Goal: Task Accomplishment & Management: Complete application form

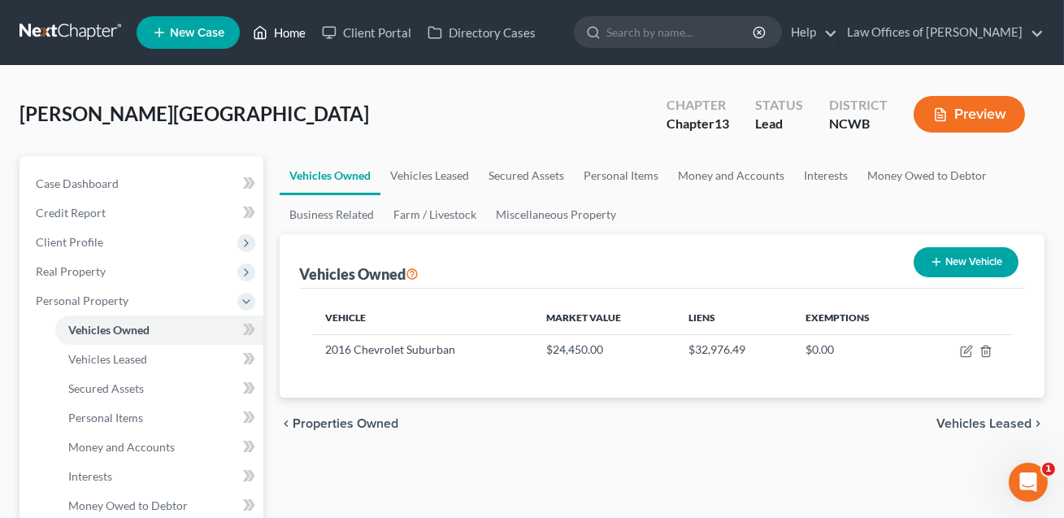
click at [288, 29] on link "Home" at bounding box center [279, 32] width 69 height 29
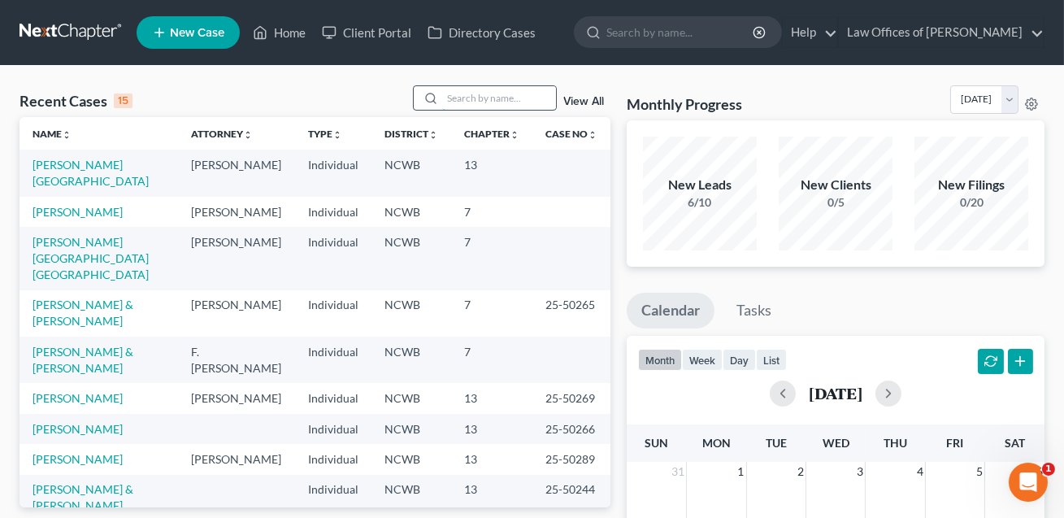
click at [449, 94] on input "search" at bounding box center [499, 98] width 114 height 24
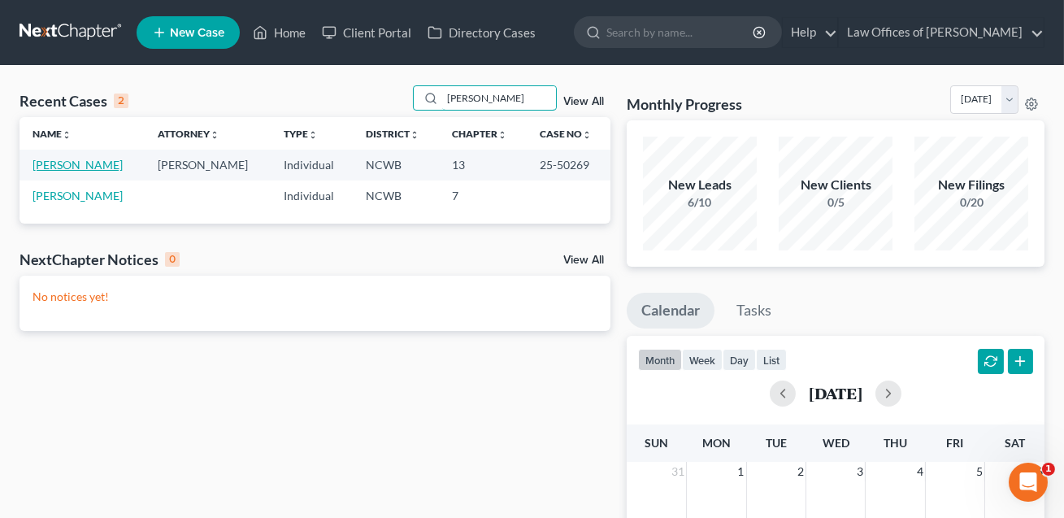
type input "[PERSON_NAME]"
click at [96, 165] on link "[PERSON_NAME]" at bounding box center [78, 165] width 90 height 14
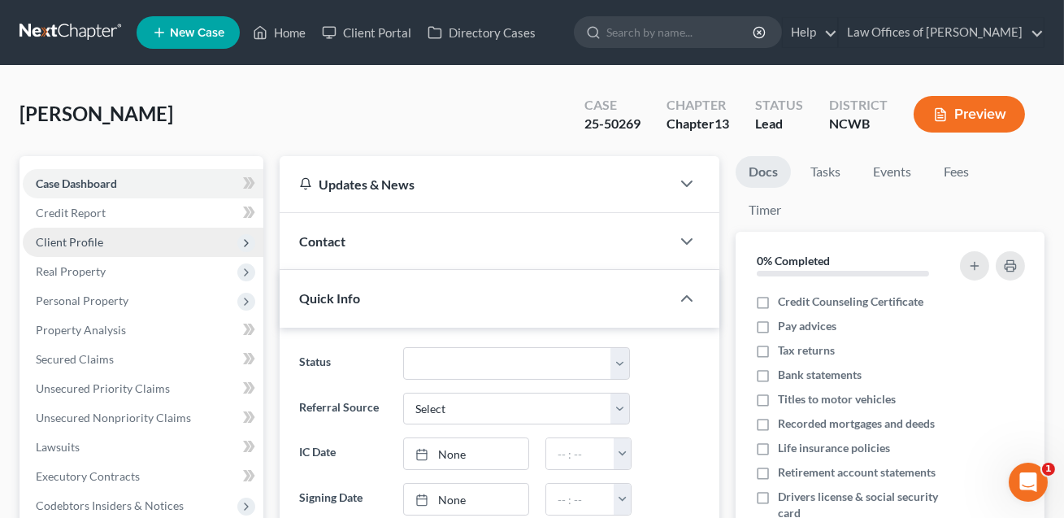
click at [92, 250] on span "Client Profile" at bounding box center [143, 242] width 241 height 29
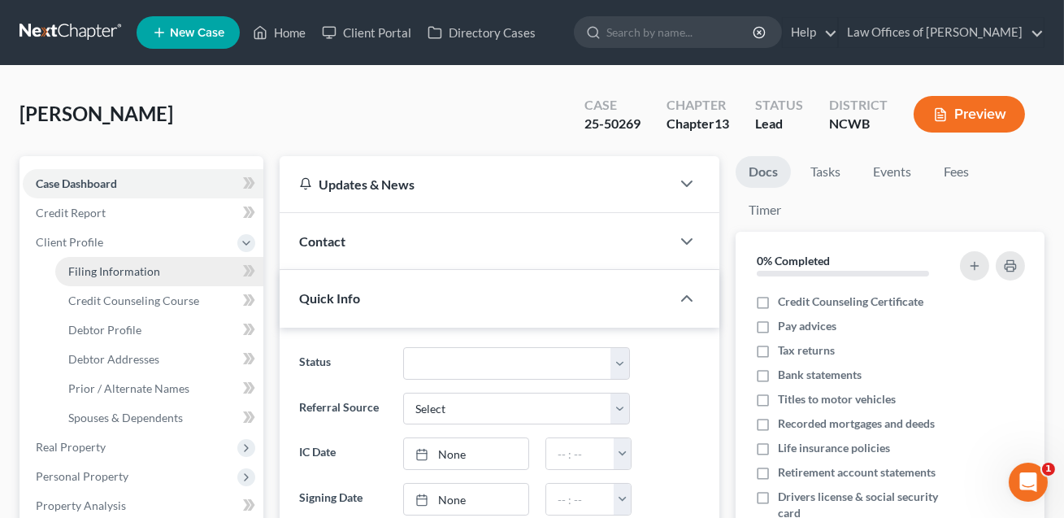
click at [103, 271] on span "Filing Information" at bounding box center [114, 271] width 92 height 14
select select "1"
select select "0"
select select "3"
select select "28"
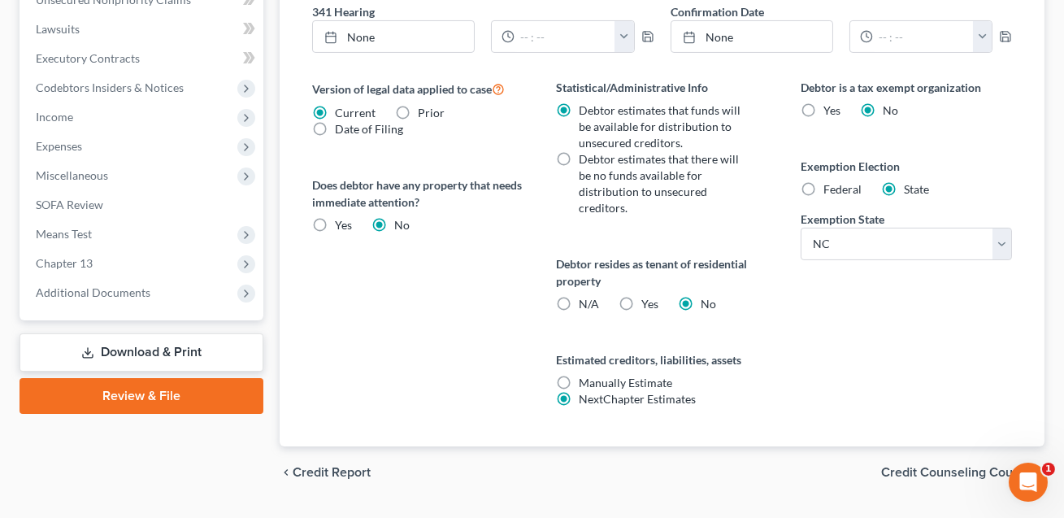
scroll to position [633, 0]
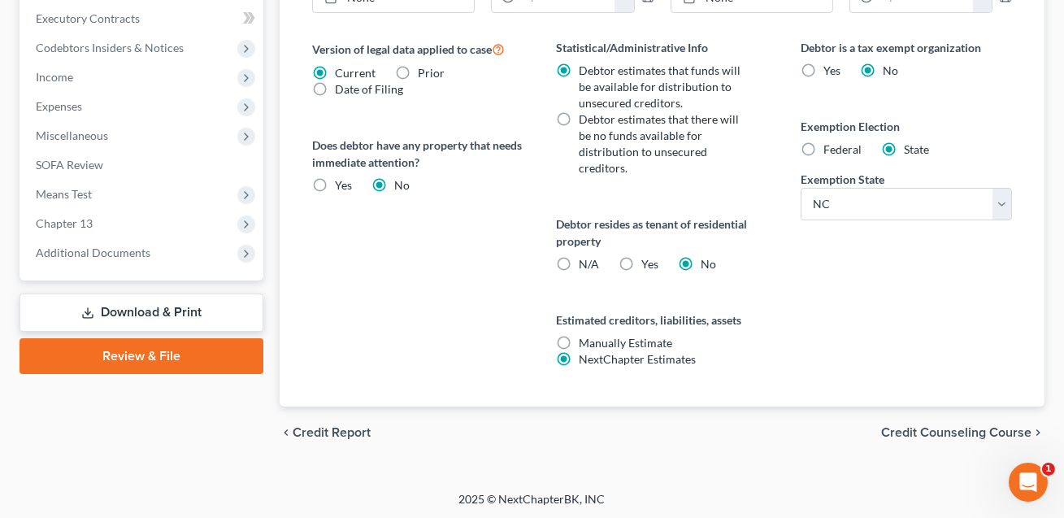
click at [146, 306] on link "Download & Print" at bounding box center [142, 313] width 244 height 38
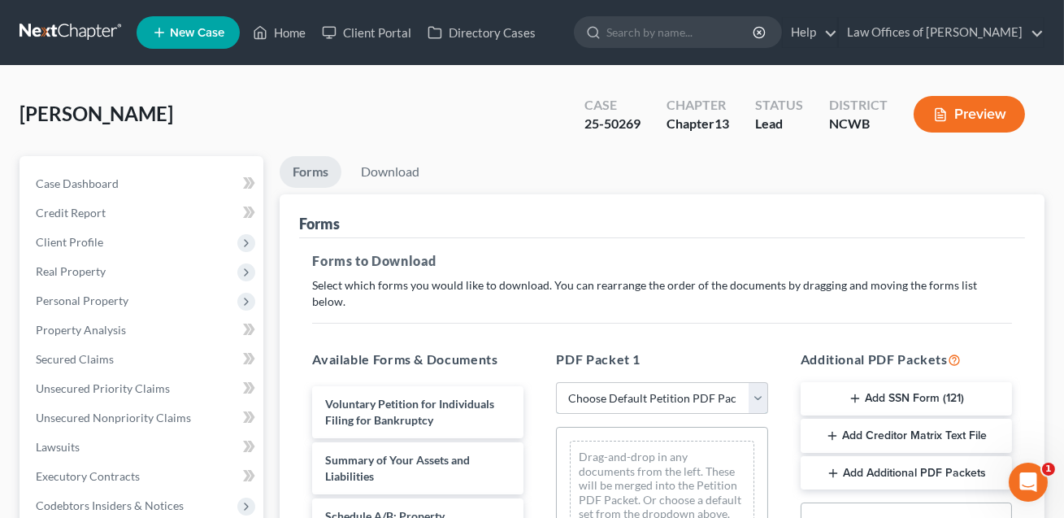
click at [628, 382] on select "Choose Default Petition PDF Packet Complete Bankruptcy Petition (all forms and …" at bounding box center [661, 398] width 211 height 33
select select "0"
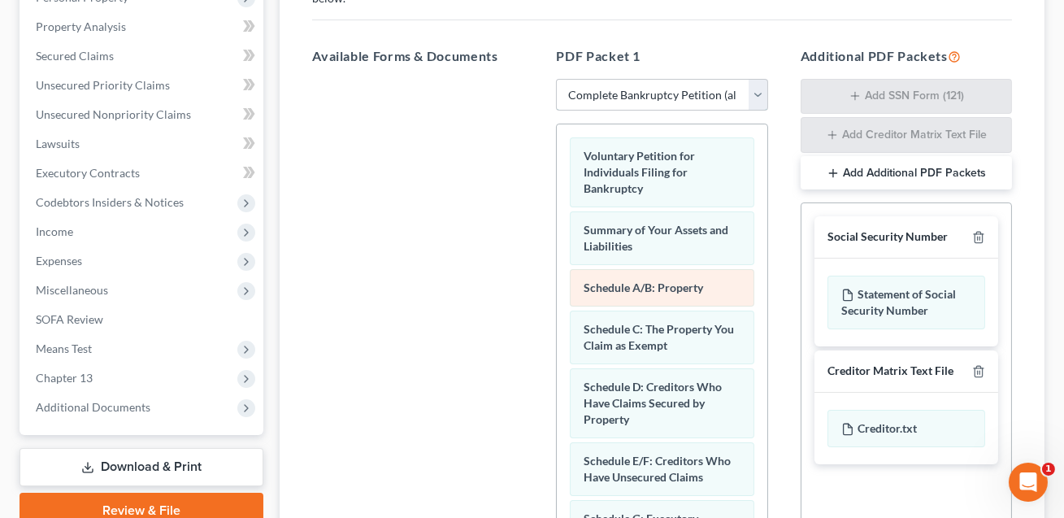
scroll to position [316, 0]
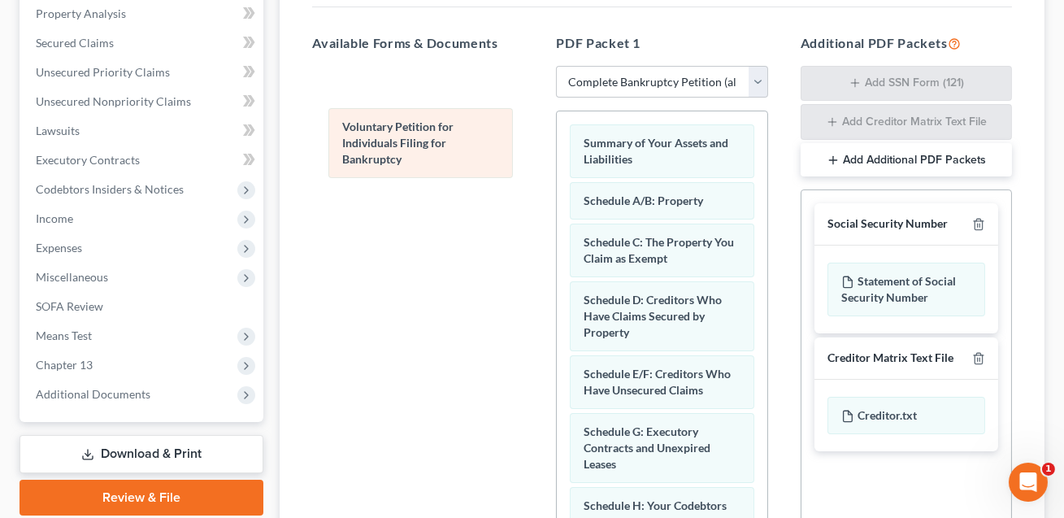
drag, startPoint x: 625, startPoint y: 148, endPoint x: 363, endPoint y: 155, distance: 261.9
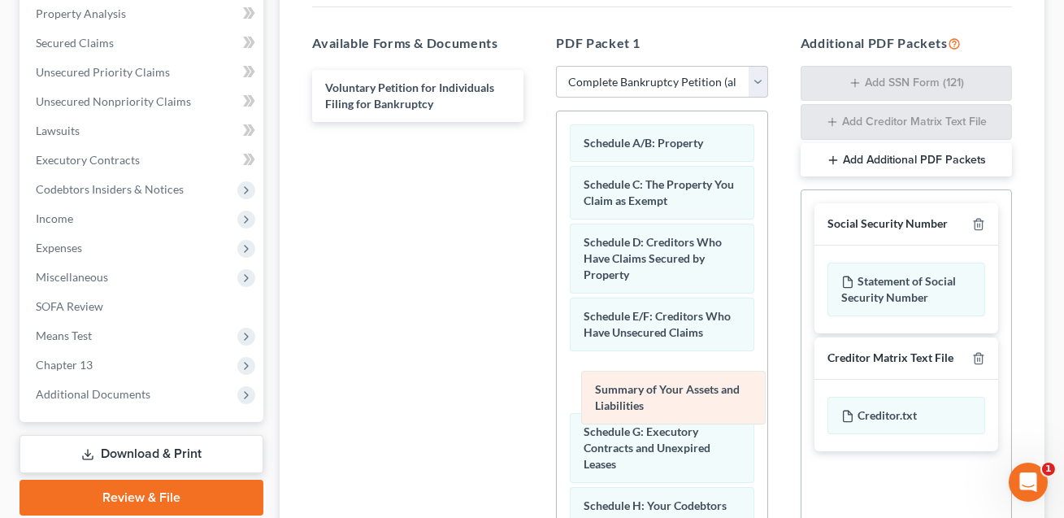
drag, startPoint x: 611, startPoint y: 123, endPoint x: 620, endPoint y: 440, distance: 317.3
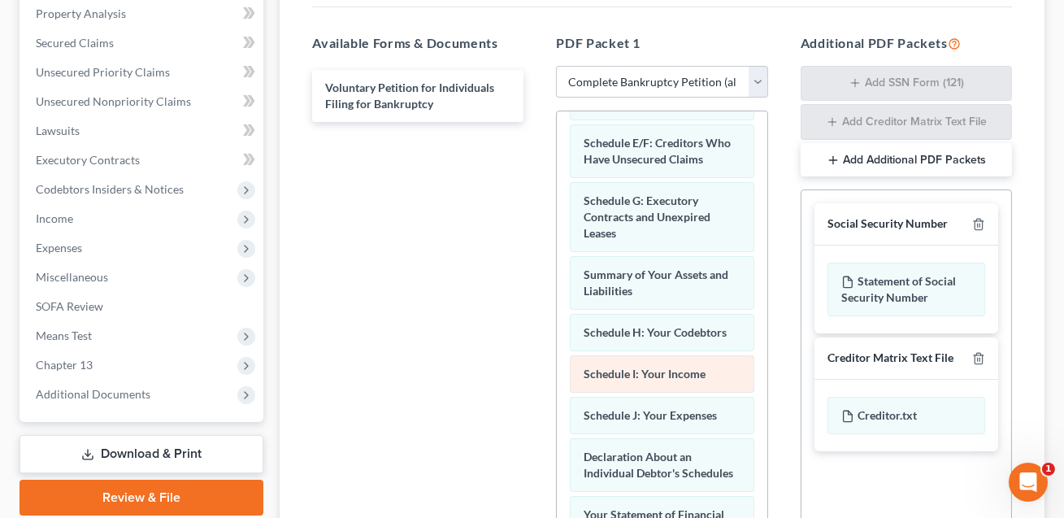
scroll to position [187, 0]
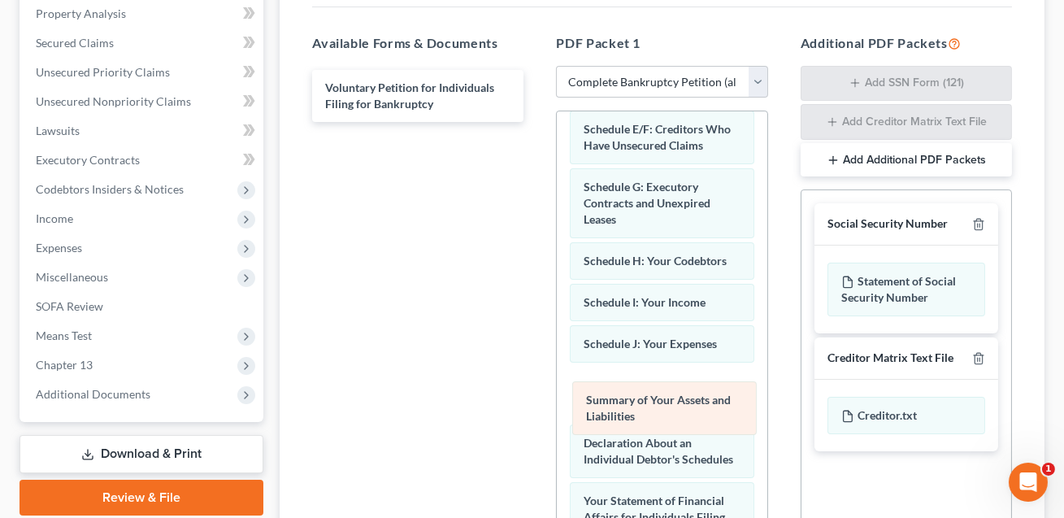
drag, startPoint x: 622, startPoint y: 244, endPoint x: 624, endPoint y: 402, distance: 157.8
click at [624, 402] on div "Summary of Your Assets and Liabilities Schedule A/B: Property Schedule C: The P…" at bounding box center [662, 427] width 210 height 1006
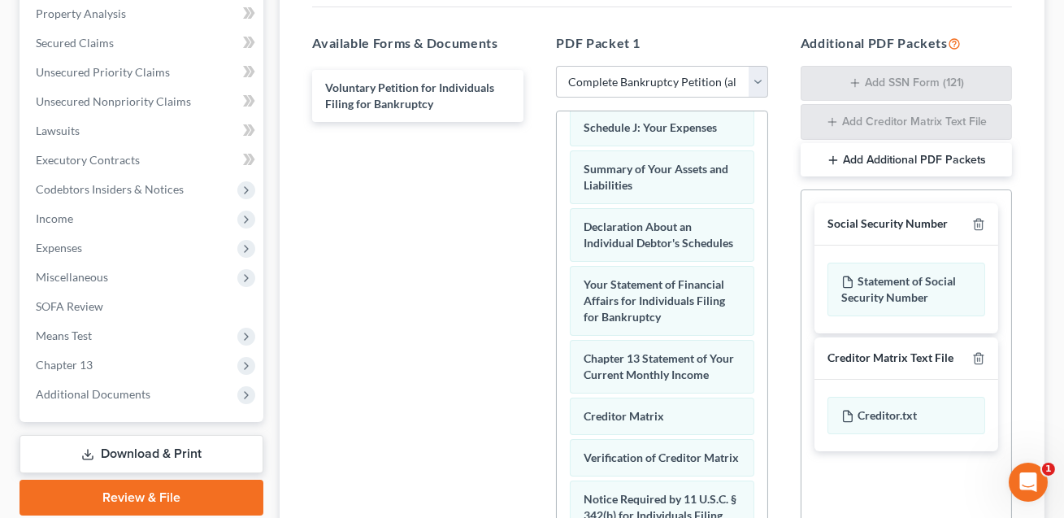
scroll to position [557, 0]
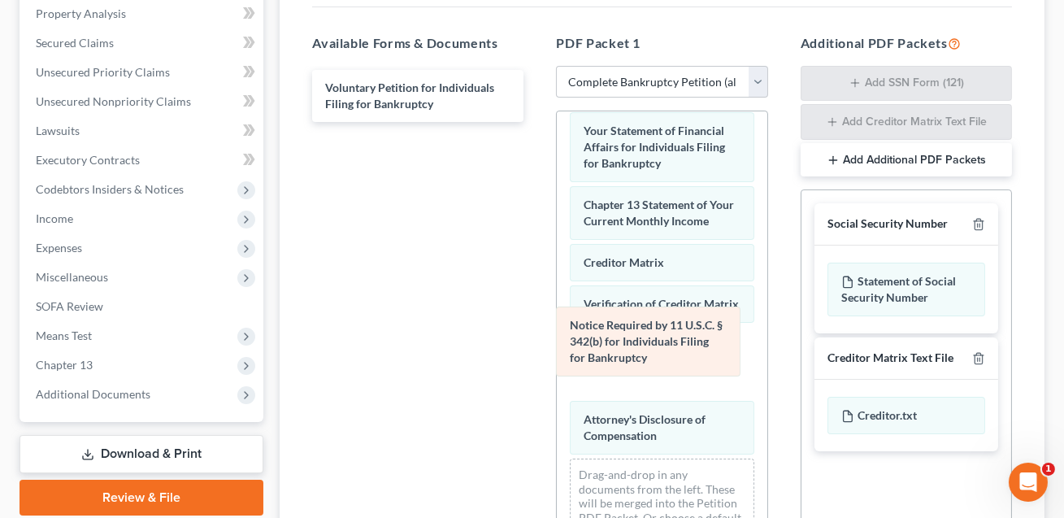
drag, startPoint x: 613, startPoint y: 346, endPoint x: 286, endPoint y: 333, distance: 327.1
click at [557, 333] on div "Notice Required by 11 U.S.C. § 342(b) for Individuals Filing for Bankruptcy Sch…" at bounding box center [662, 57] width 210 height 1006
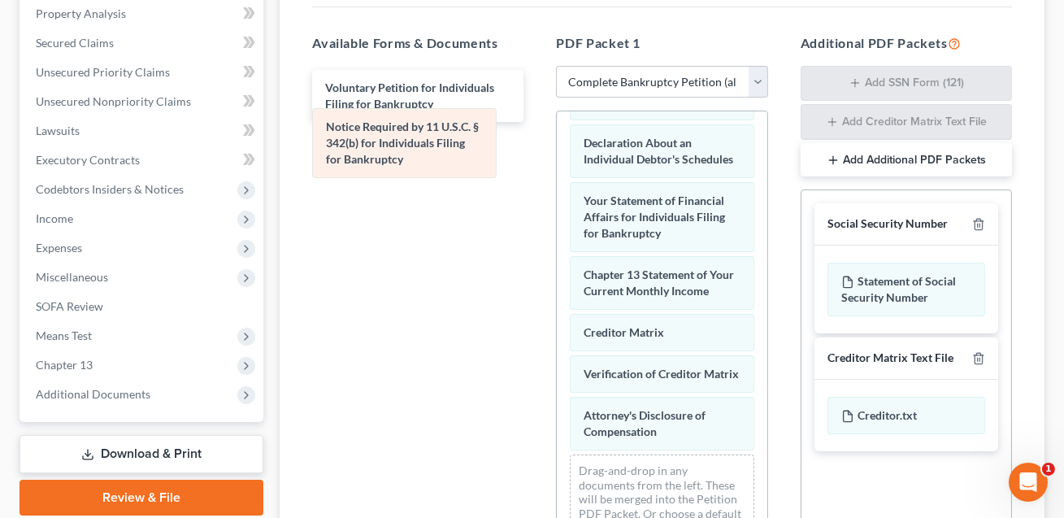
scroll to position [484, 0]
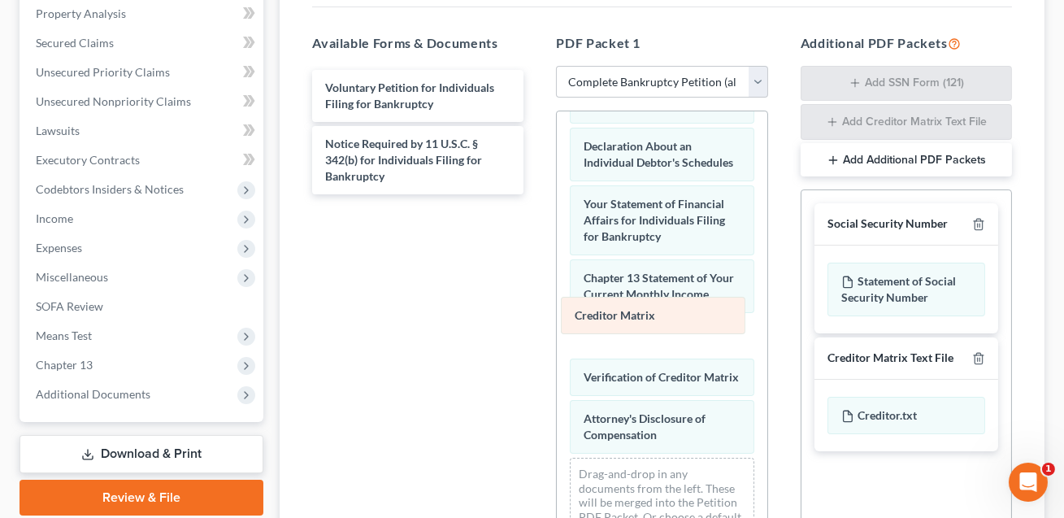
drag, startPoint x: 621, startPoint y: 313, endPoint x: 385, endPoint y: 326, distance: 237.0
click at [557, 326] on div "Creditor Matrix Schedule A/B: Property Schedule C: The Property You Claim as Ex…" at bounding box center [662, 94] width 210 height 932
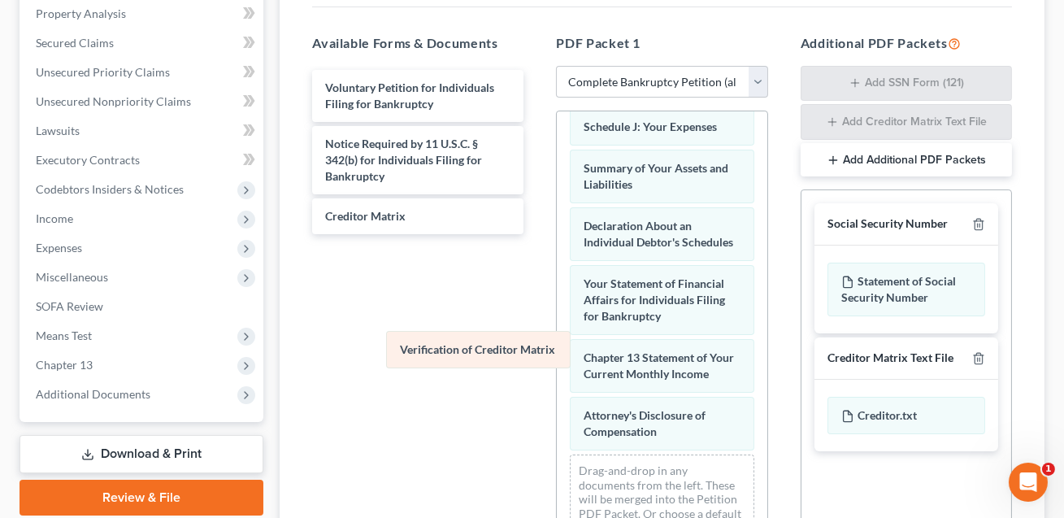
scroll to position [401, 0]
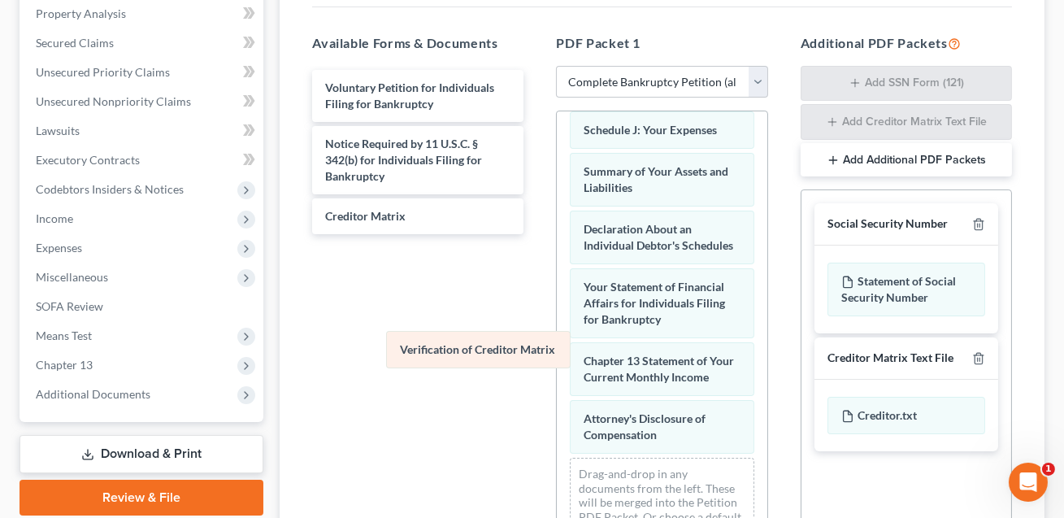
drag, startPoint x: 583, startPoint y: 352, endPoint x: 319, endPoint y: 326, distance: 265.6
click at [557, 309] on div "Verification of Creditor Matrix Schedule A/B: Property Schedule C: The Property…" at bounding box center [662, 136] width 210 height 850
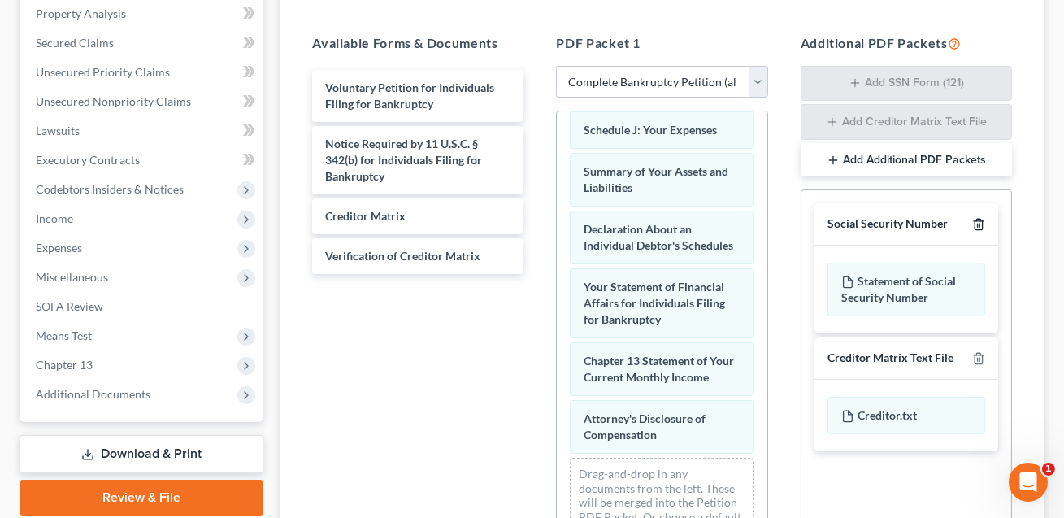
click at [980, 224] on line "button" at bounding box center [980, 225] width 0 height 3
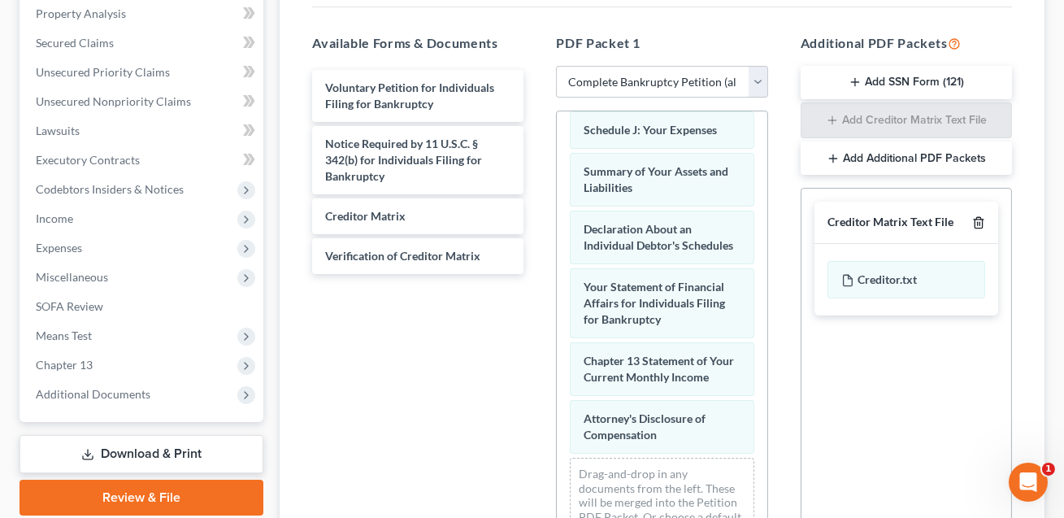
click at [980, 223] on line "button" at bounding box center [980, 224] width 0 height 3
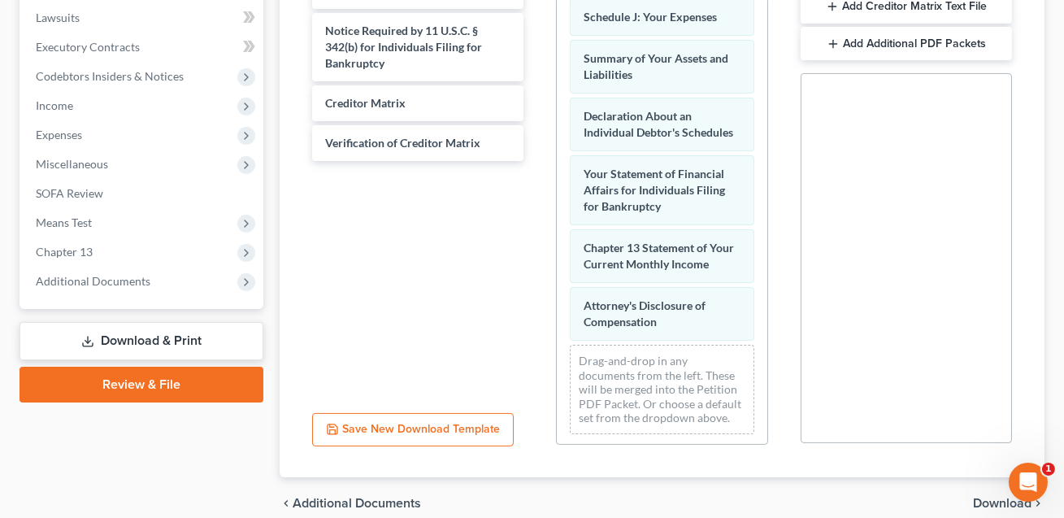
scroll to position [485, 0]
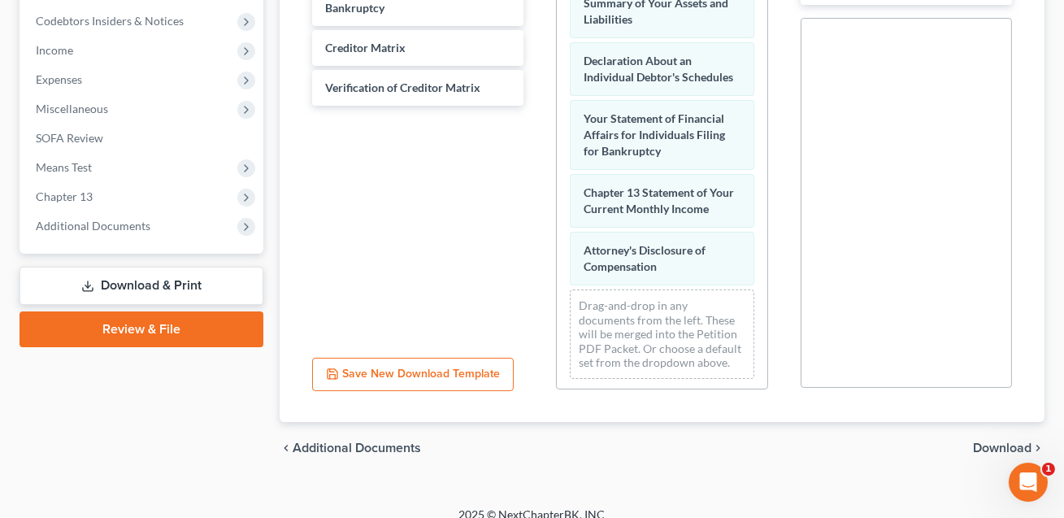
click at [977, 442] on span "Download" at bounding box center [1002, 448] width 59 height 13
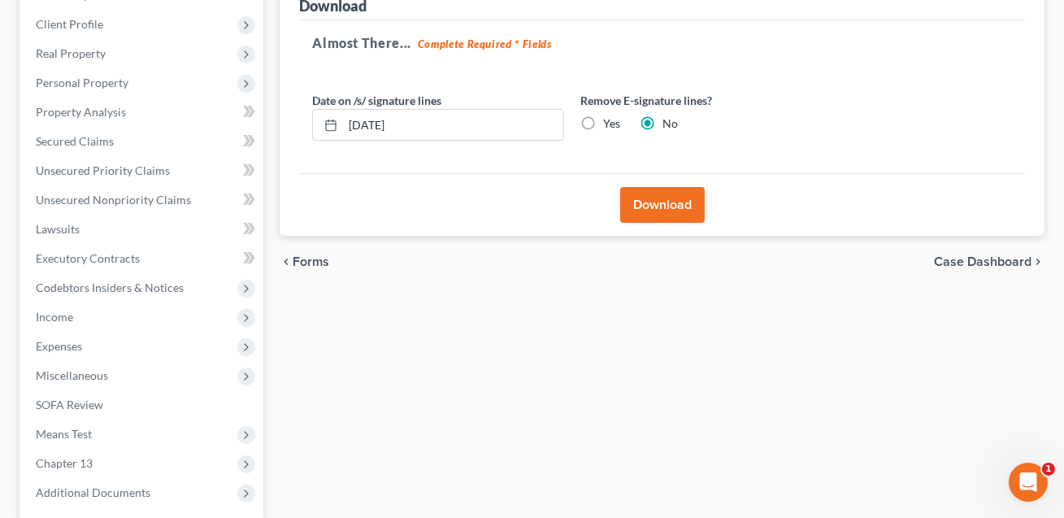
scroll to position [15, 0]
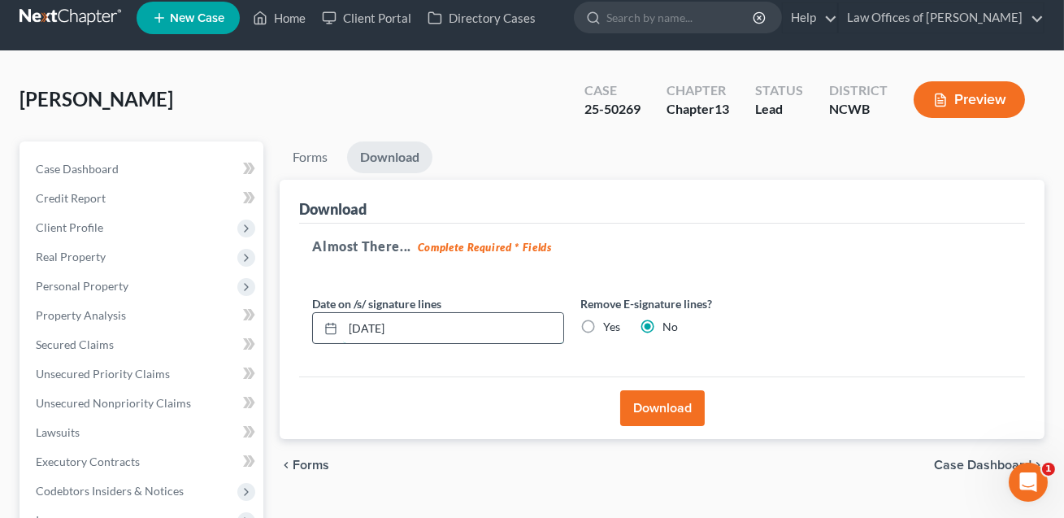
click at [368, 327] on input "[DATE]" at bounding box center [453, 328] width 220 height 31
click at [391, 327] on input "09/0216/2025" at bounding box center [453, 328] width 220 height 31
type input "[DATE]"
click at [662, 397] on button "Download" at bounding box center [662, 408] width 85 height 36
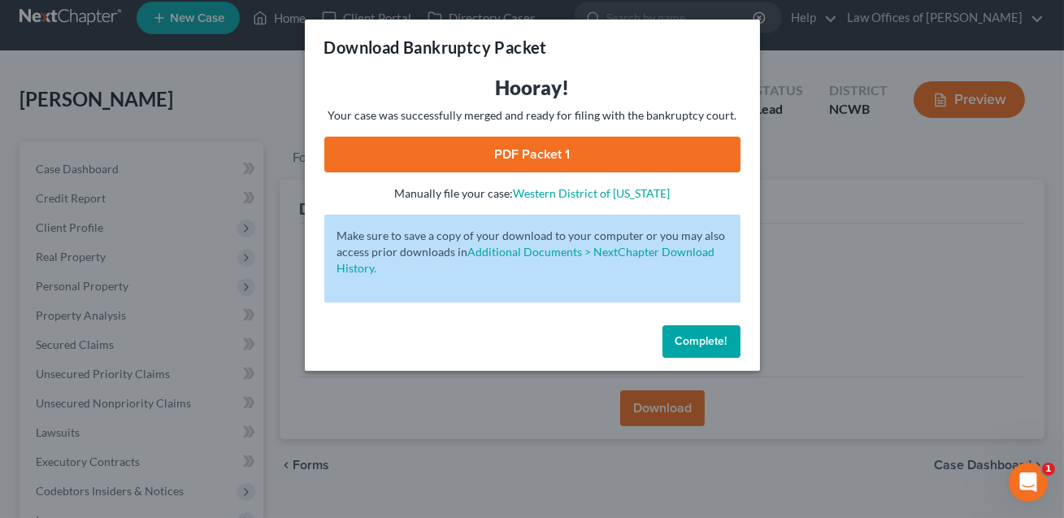
click at [603, 149] on link "PDF Packet 1" at bounding box center [532, 155] width 416 height 36
click at [690, 339] on span "Complete!" at bounding box center [702, 341] width 52 height 14
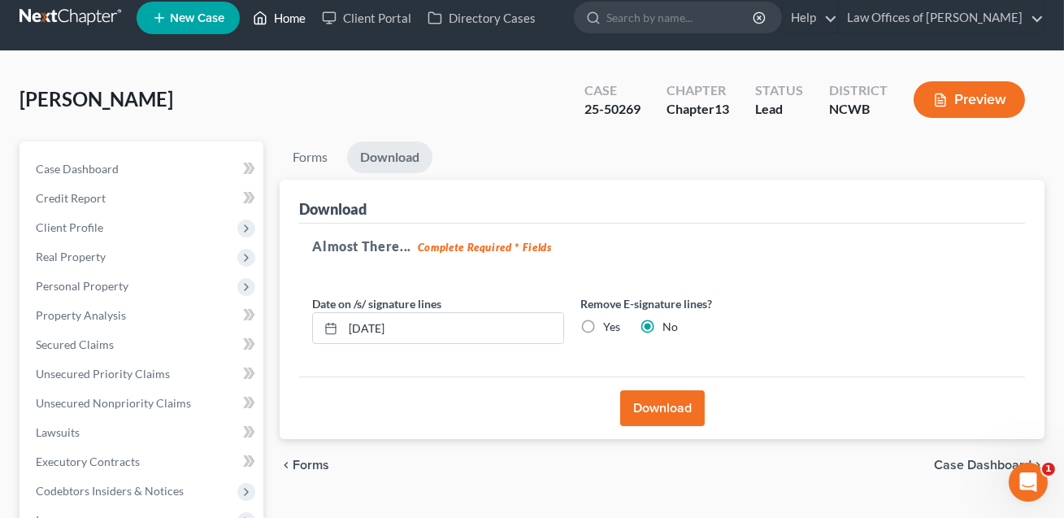
click at [294, 21] on link "Home" at bounding box center [279, 17] width 69 height 29
